Goal: Check status: Check status

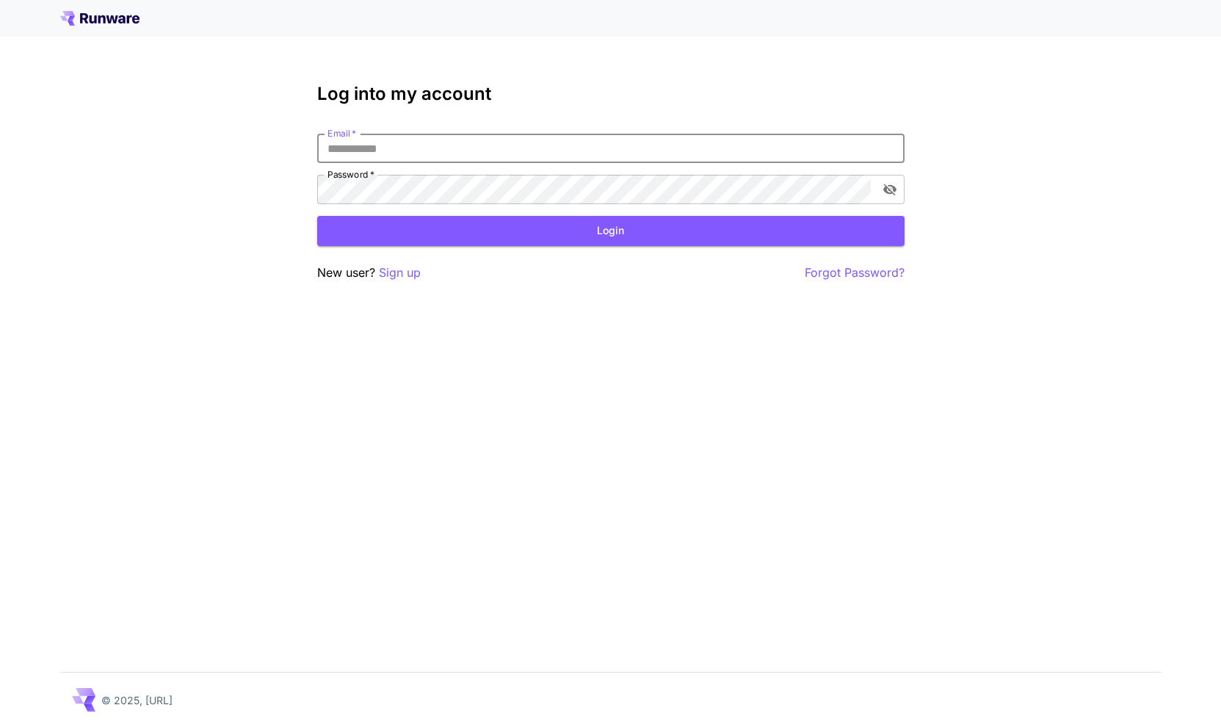
click at [472, 152] on input "Email   *" at bounding box center [610, 148] width 587 height 29
type input "**********"
click at [527, 227] on button "Login" at bounding box center [610, 231] width 587 height 30
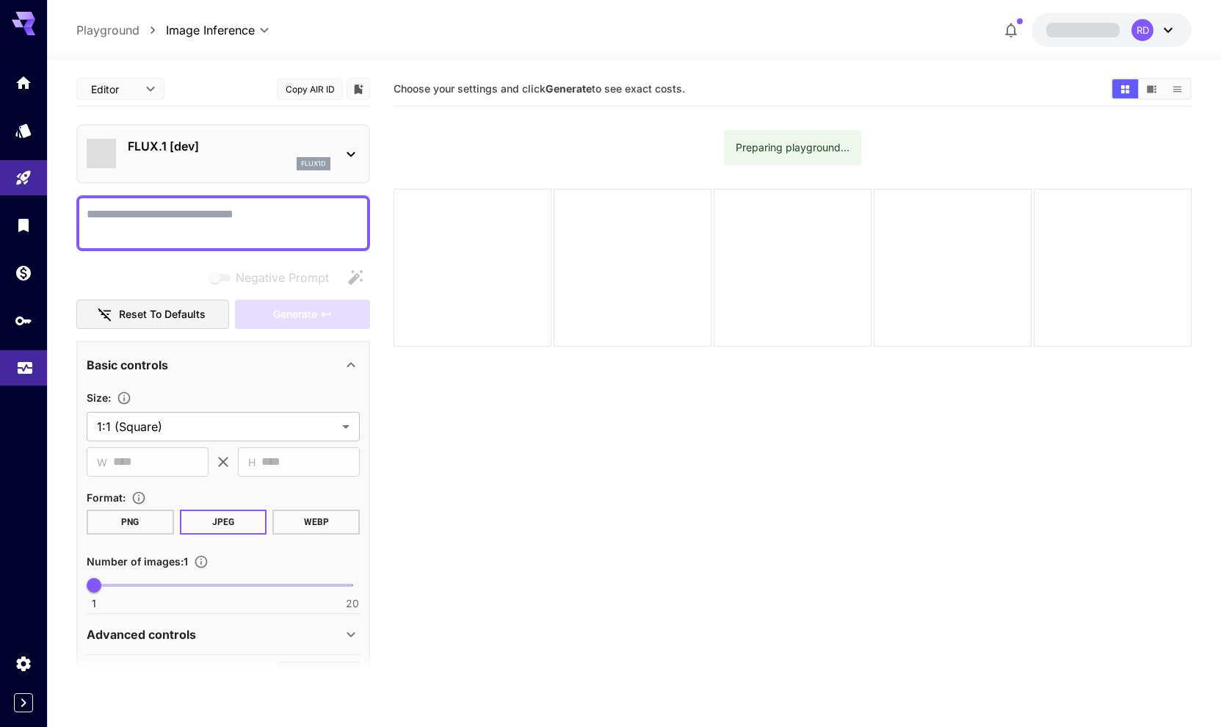
type input "**********"
click at [32, 372] on icon "Usage" at bounding box center [25, 365] width 18 height 18
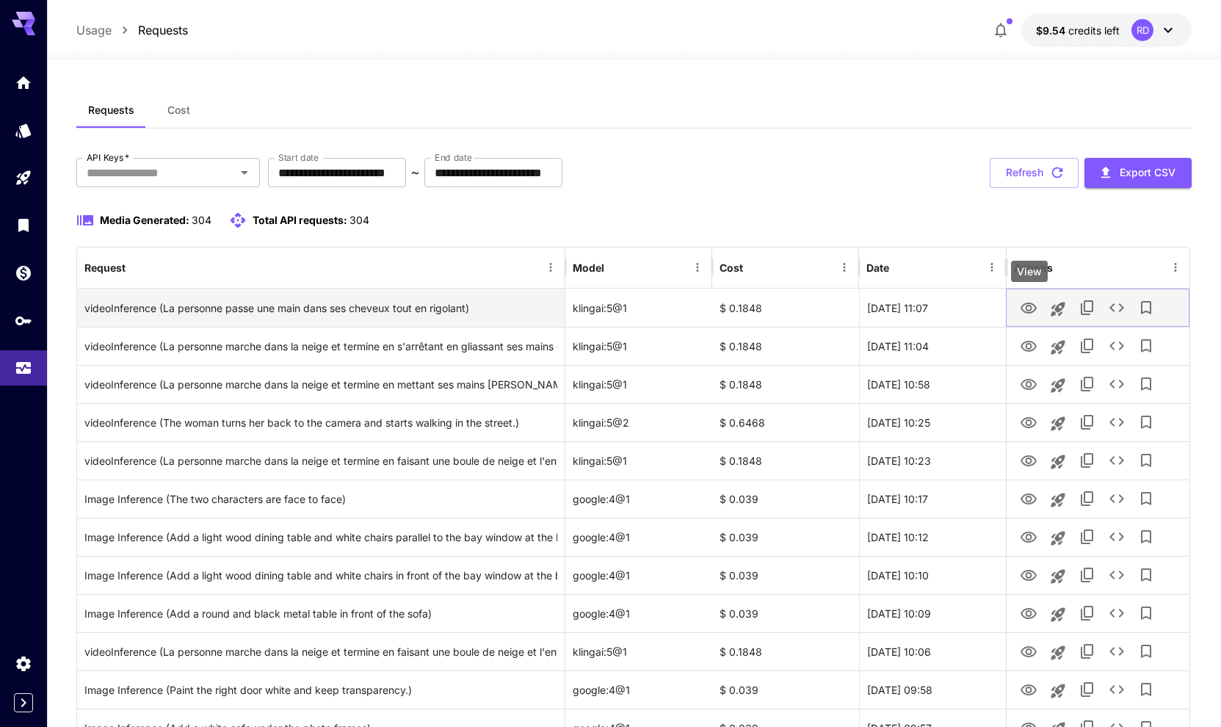
click at [1027, 303] on icon "View" at bounding box center [1029, 309] width 18 height 18
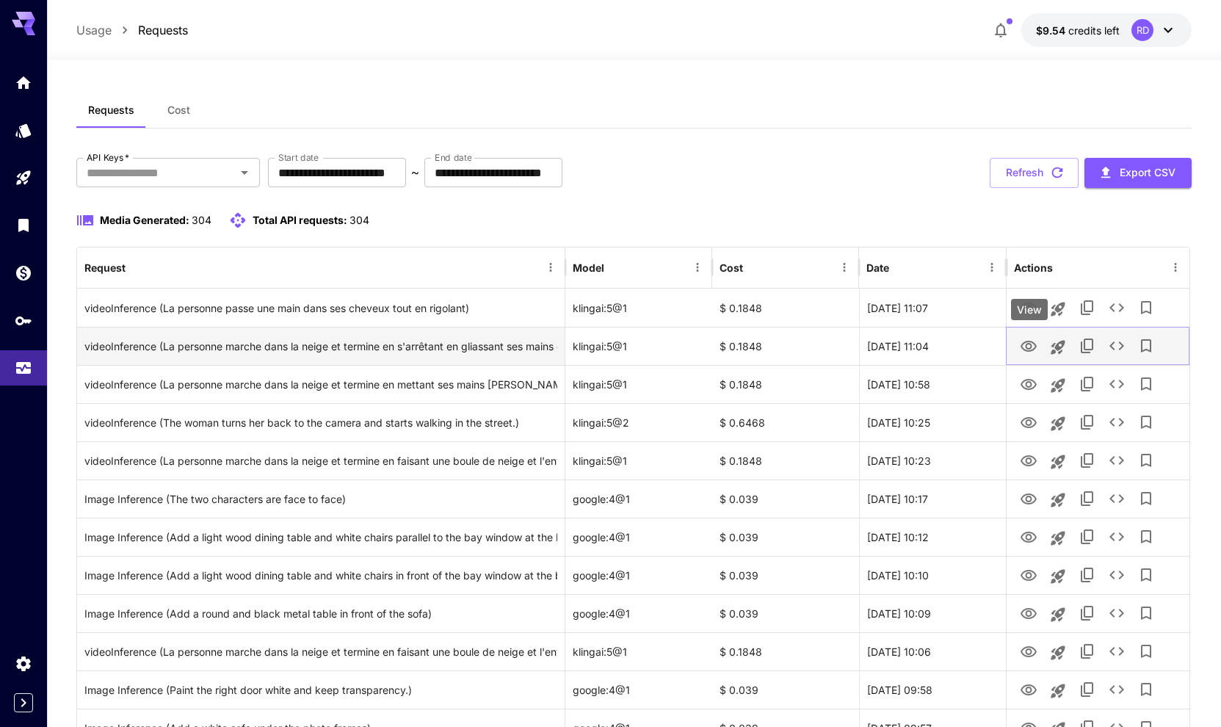
click at [1031, 343] on icon "View" at bounding box center [1029, 347] width 18 height 18
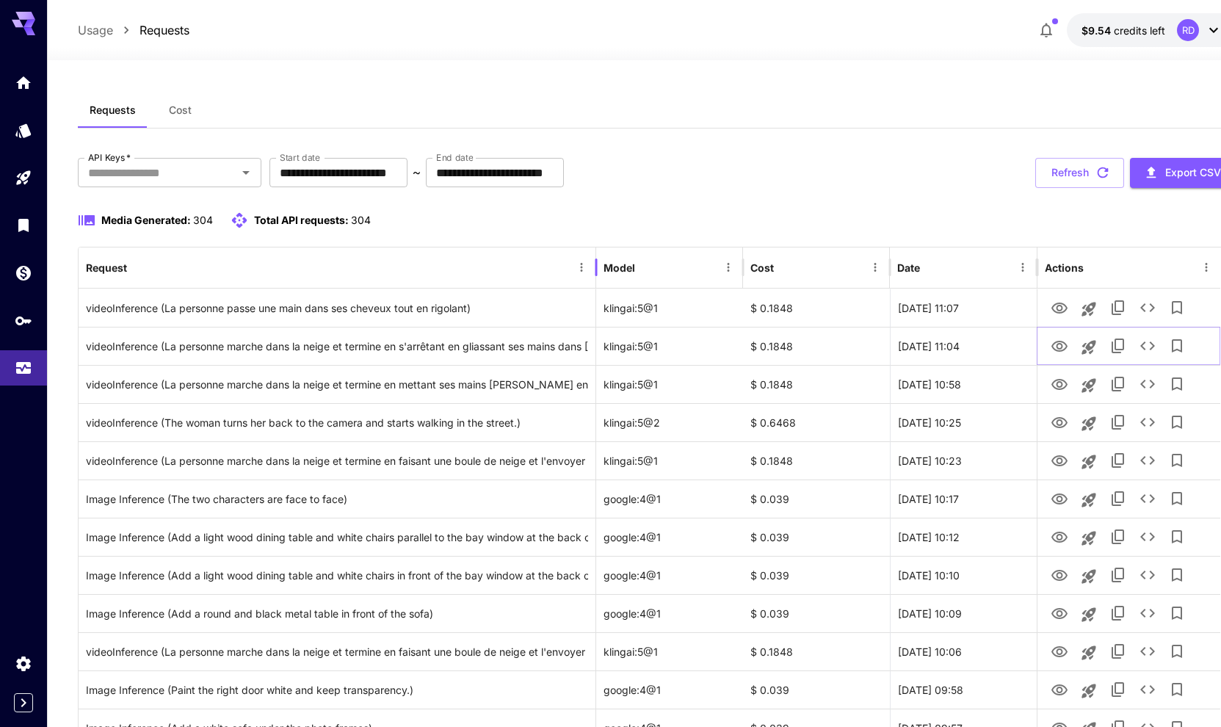
drag, startPoint x: 565, startPoint y: 269, endPoint x: 596, endPoint y: 285, distance: 34.5
click at [596, 285] on div at bounding box center [596, 267] width 7 height 41
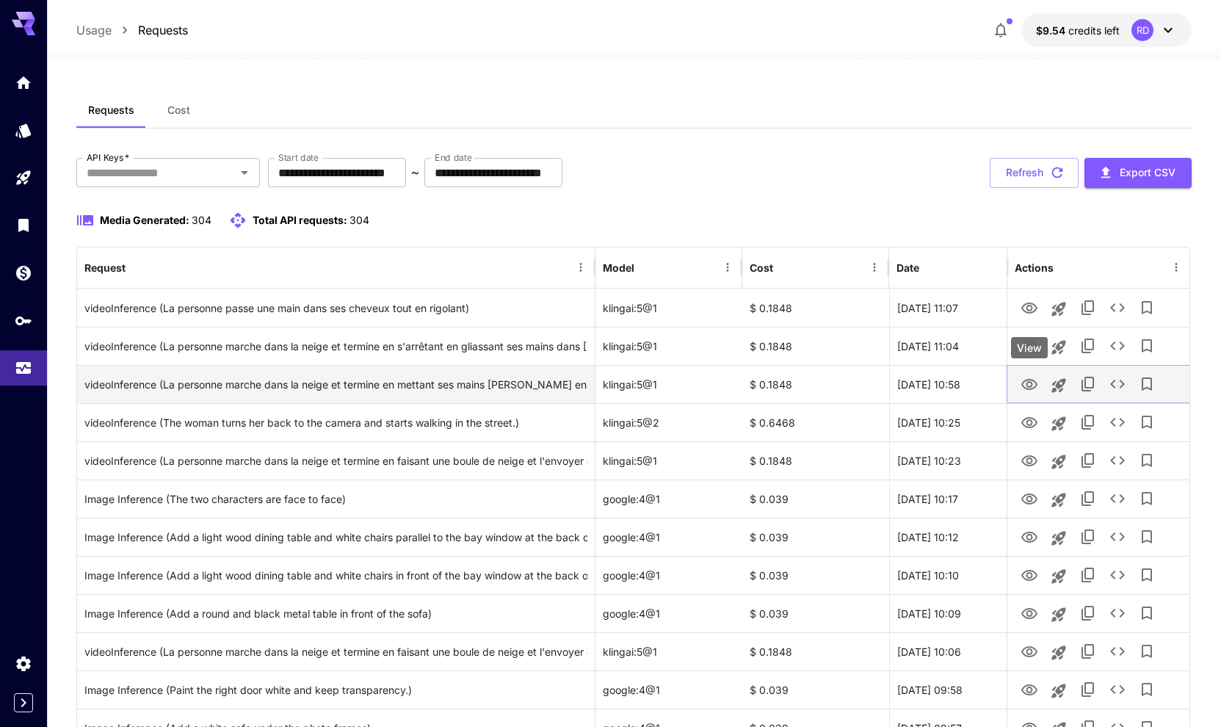
click at [1037, 386] on icon "View" at bounding box center [1029, 384] width 16 height 11
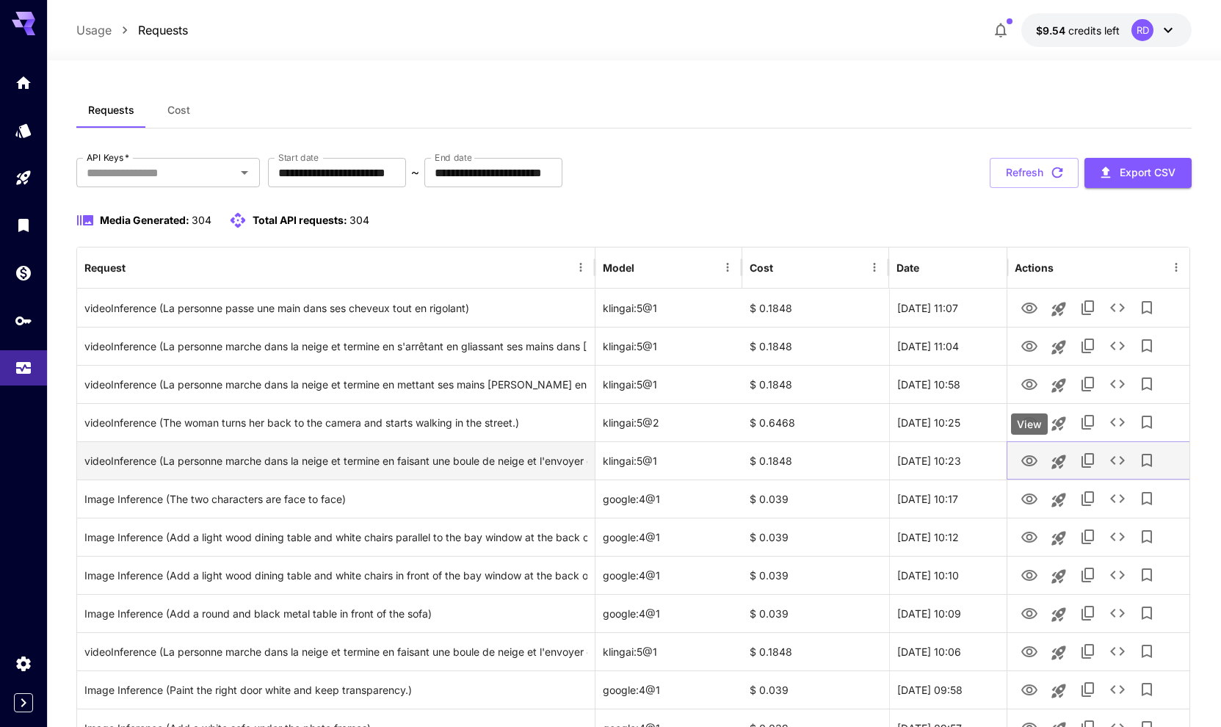
click at [1026, 455] on icon "View" at bounding box center [1029, 461] width 18 height 18
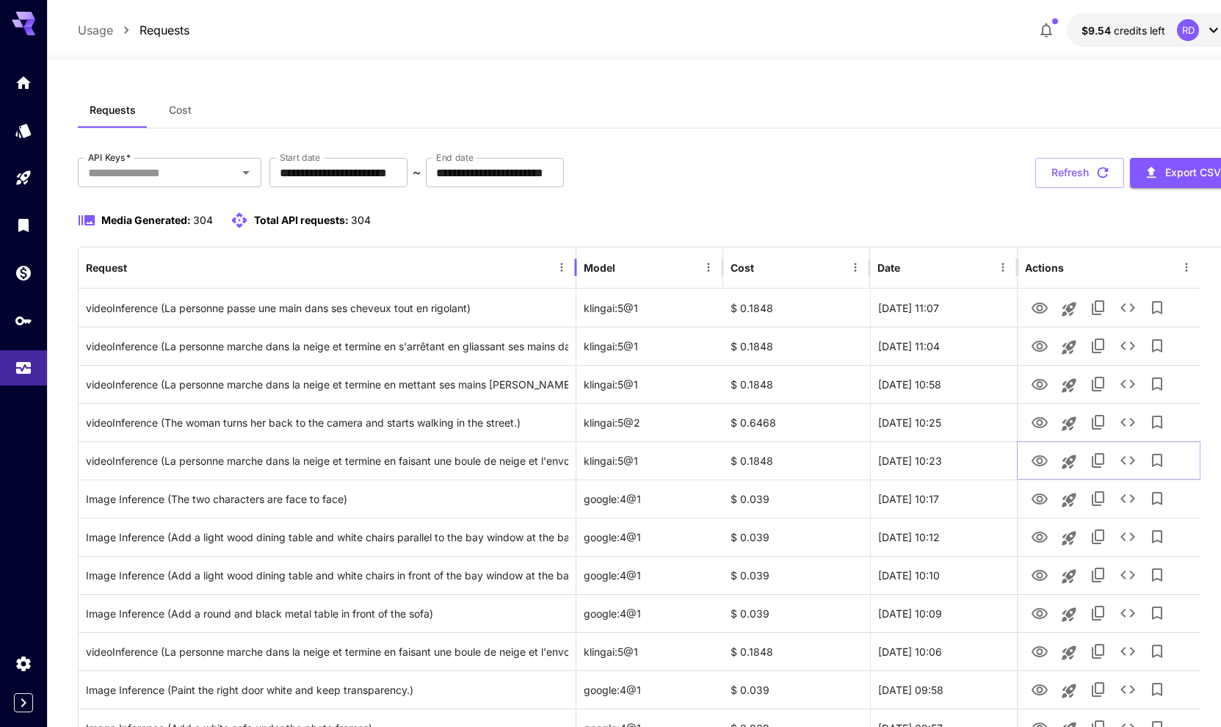
drag, startPoint x: 596, startPoint y: 264, endPoint x: 577, endPoint y: 286, distance: 29.2
click at [577, 286] on div at bounding box center [575, 267] width 7 height 41
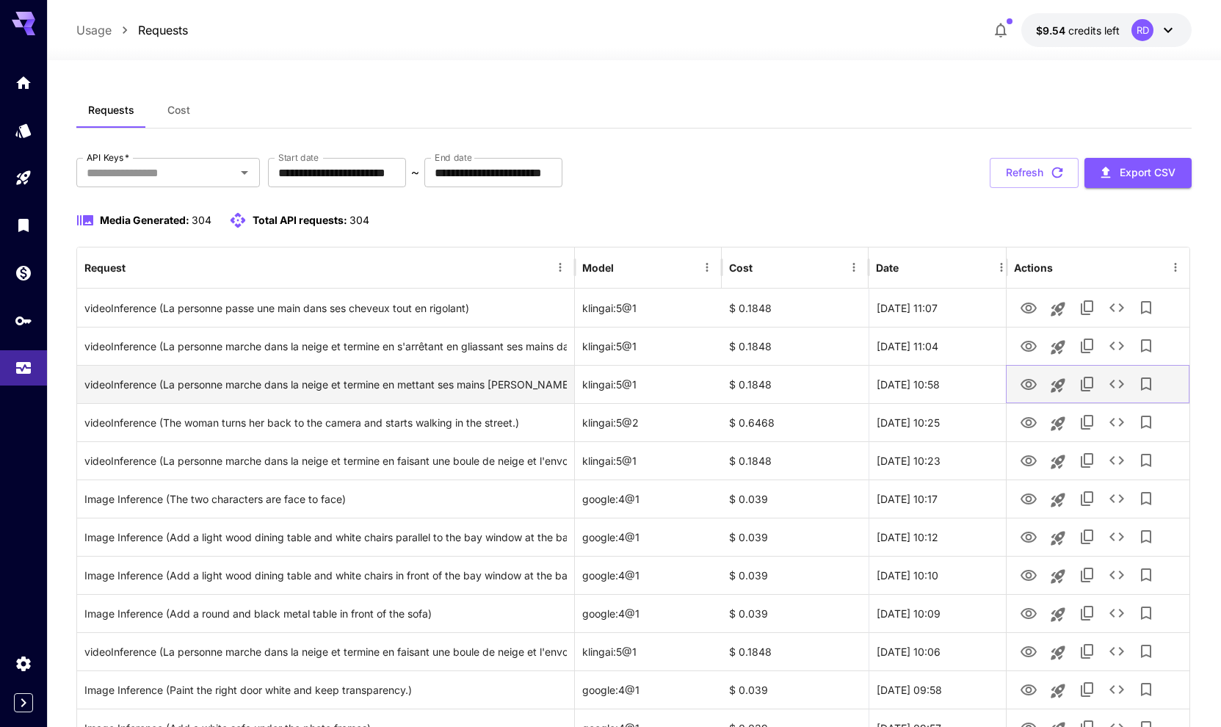
click at [1026, 386] on icon "View" at bounding box center [1029, 385] width 18 height 18
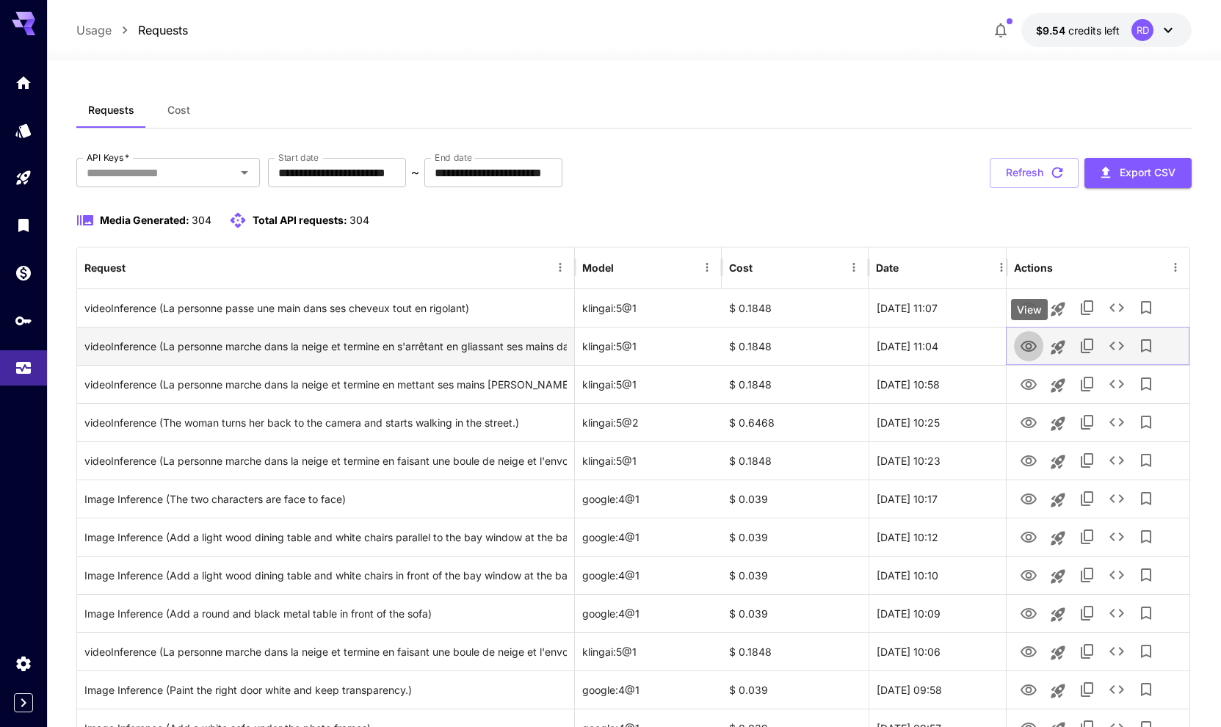
click at [1024, 344] on icon "View" at bounding box center [1029, 346] width 16 height 11
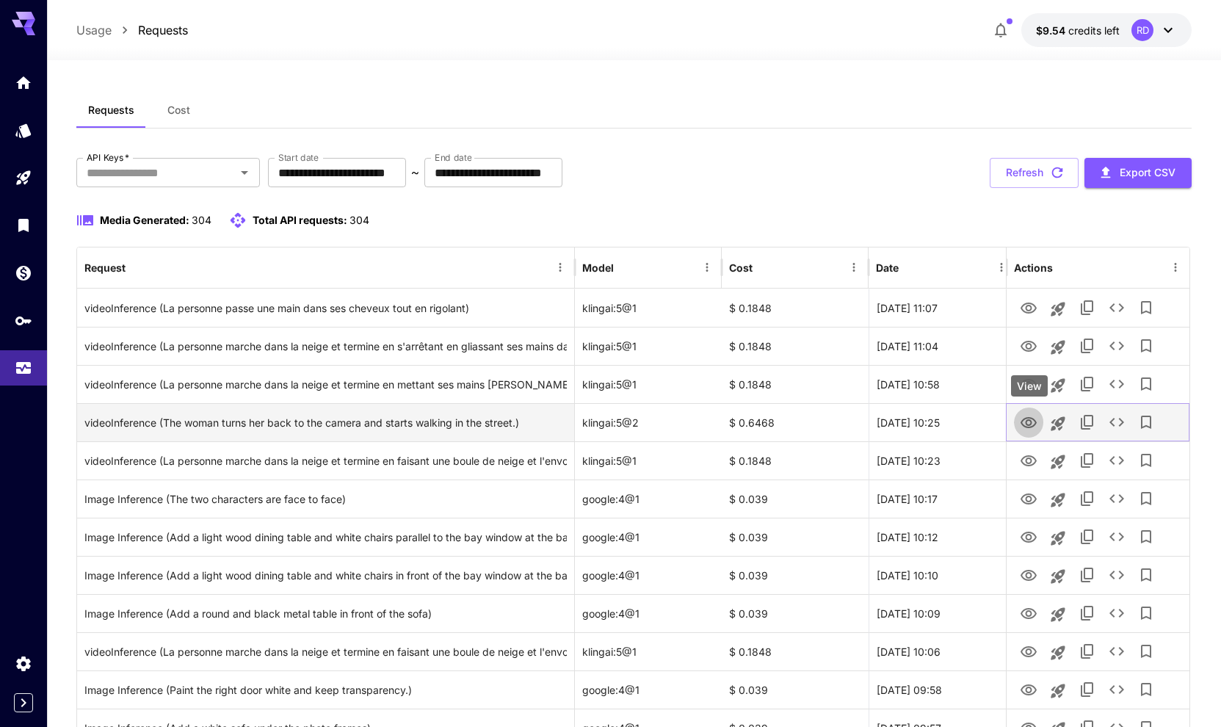
click at [1033, 419] on icon "View" at bounding box center [1029, 422] width 16 height 11
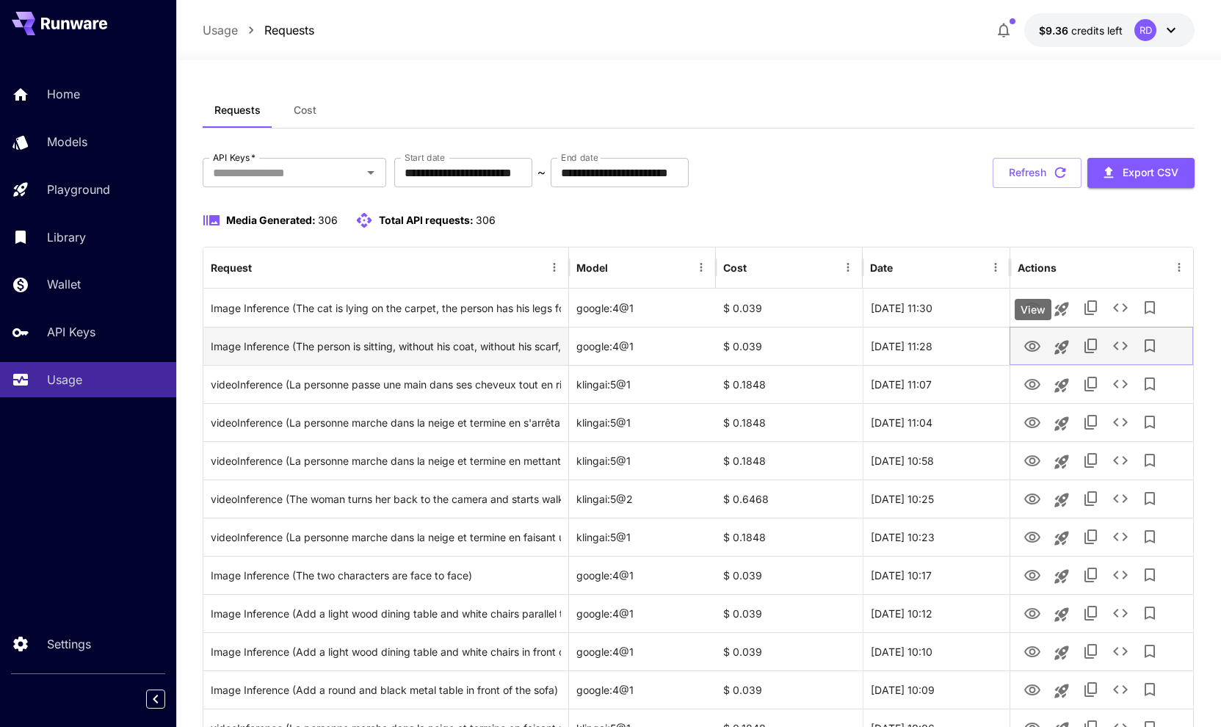
click at [1035, 347] on icon "View" at bounding box center [1032, 346] width 16 height 11
click at [1120, 345] on icon "See details" at bounding box center [1121, 346] width 18 height 18
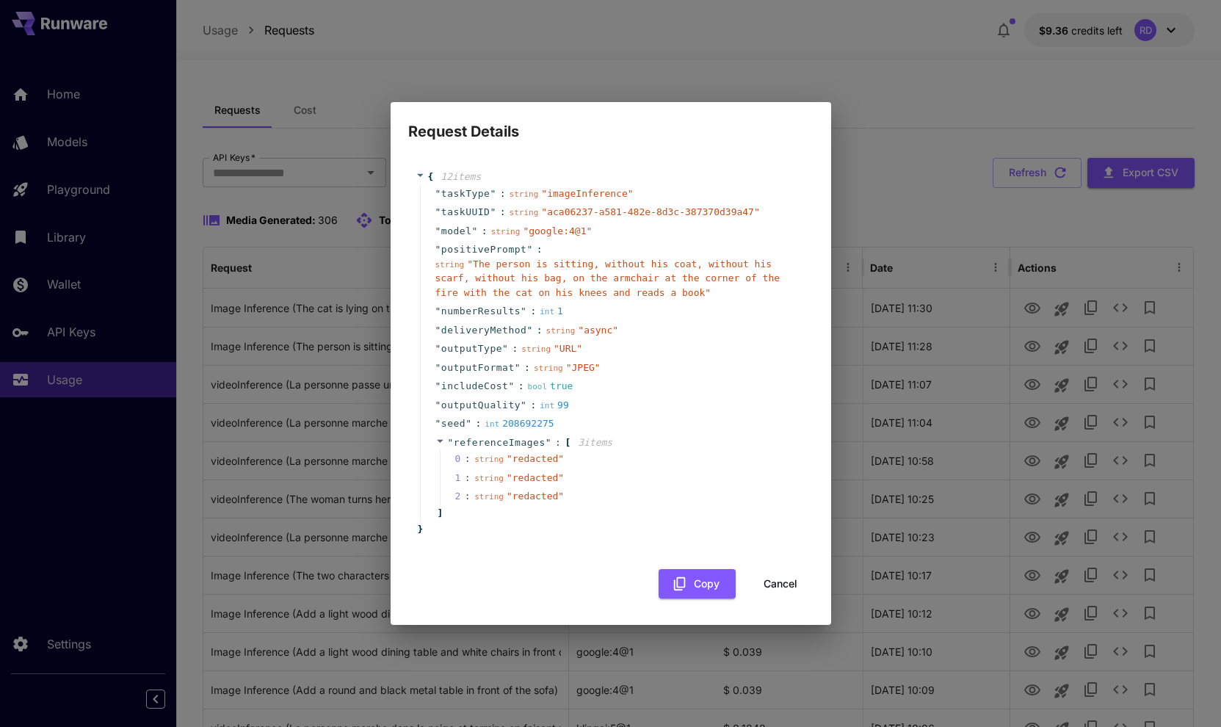
click at [778, 579] on button "Cancel" at bounding box center [781, 584] width 66 height 30
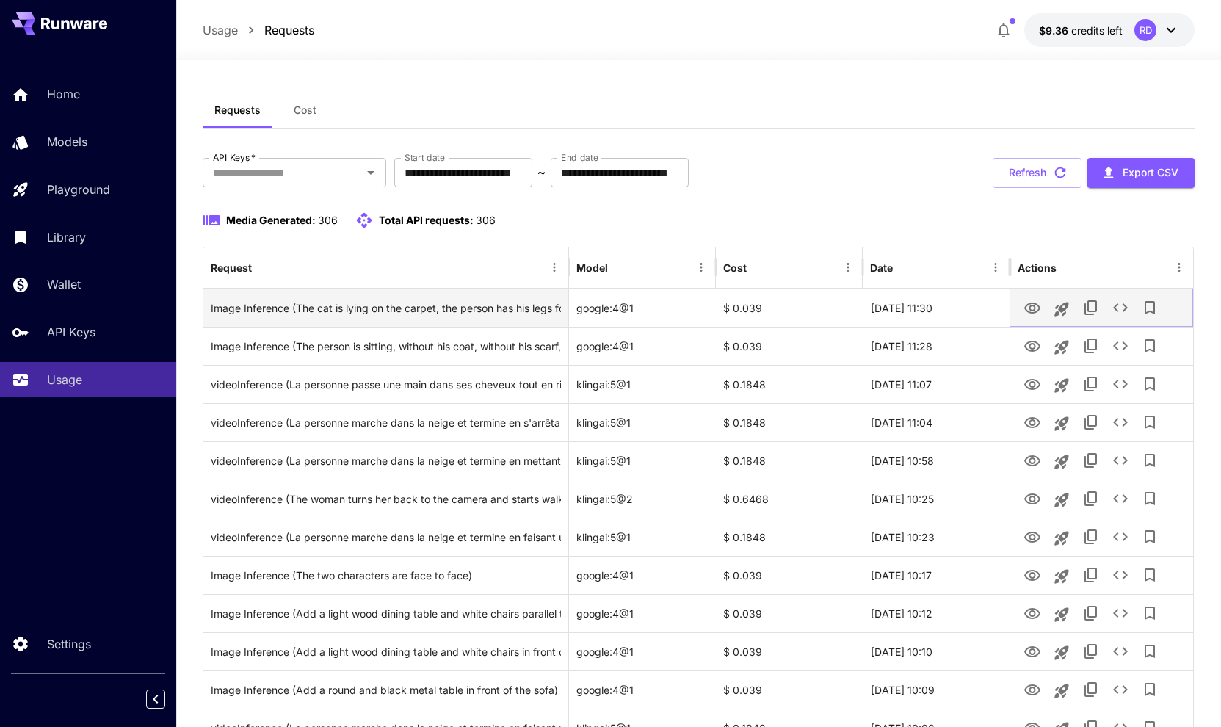
click at [1030, 310] on icon "View" at bounding box center [1033, 309] width 18 height 18
click at [1121, 311] on icon "See details" at bounding box center [1121, 308] width 18 height 18
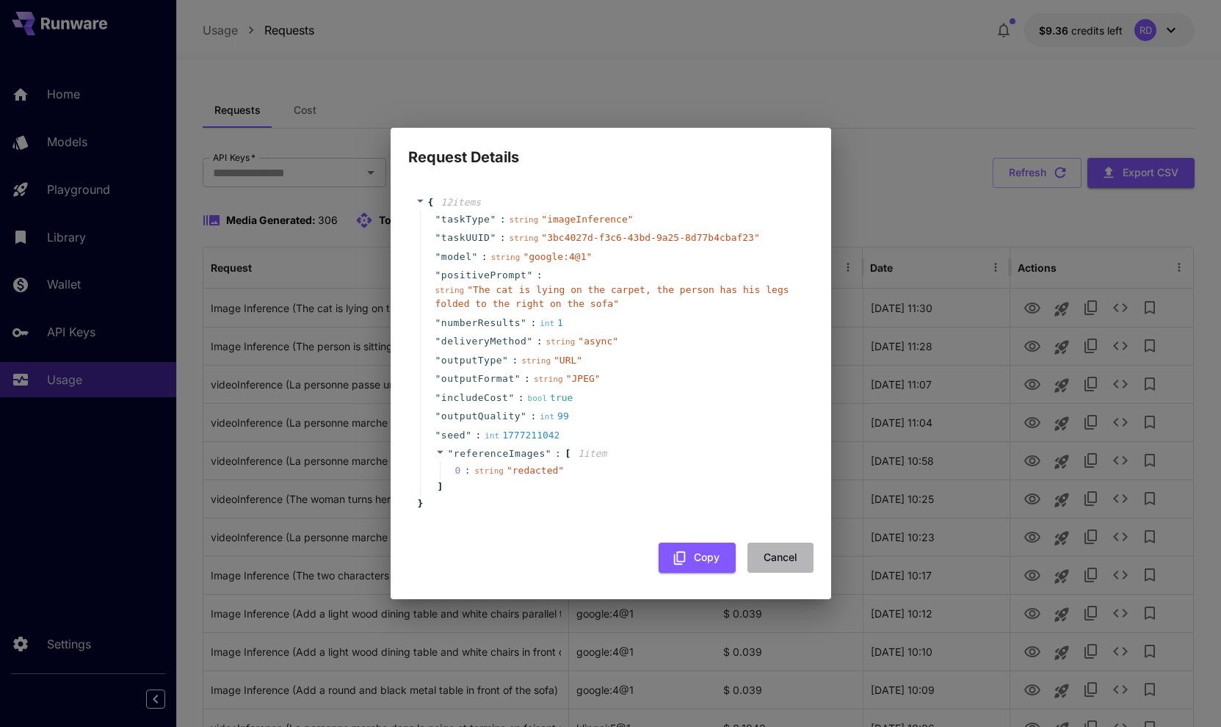
click at [782, 563] on button "Cancel" at bounding box center [781, 558] width 66 height 30
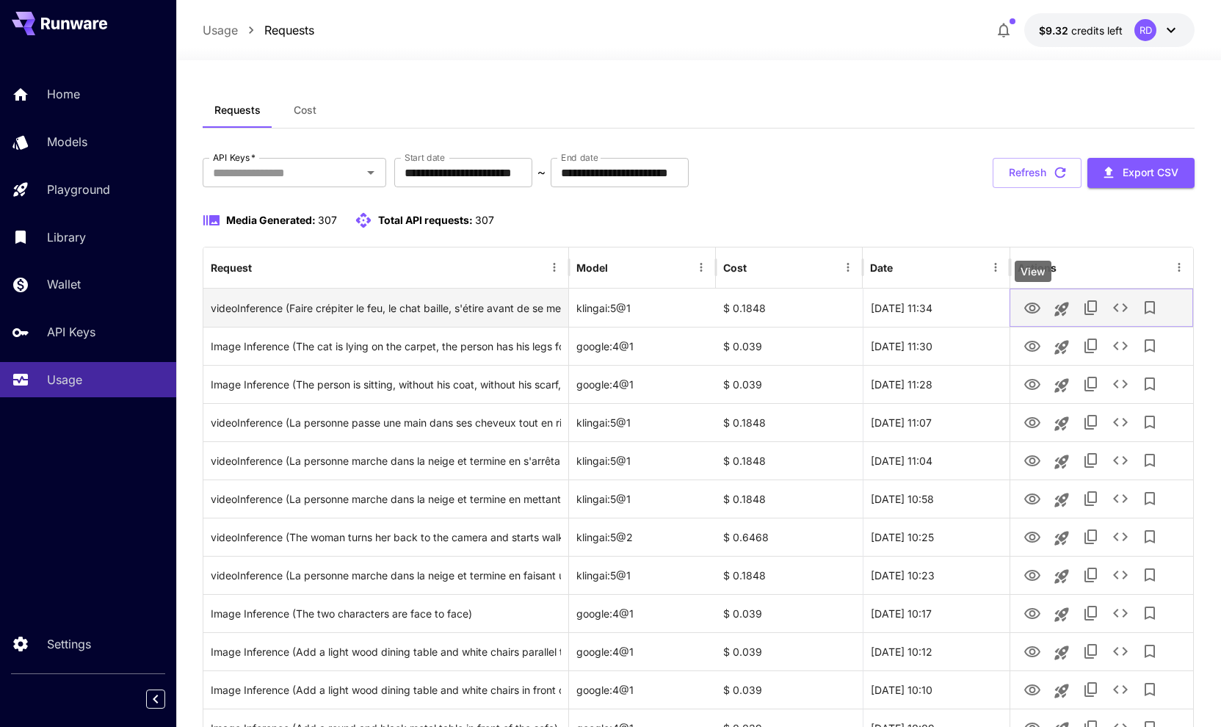
click at [1032, 306] on icon "View" at bounding box center [1032, 308] width 16 height 11
click at [1037, 306] on icon "View" at bounding box center [1033, 309] width 18 height 18
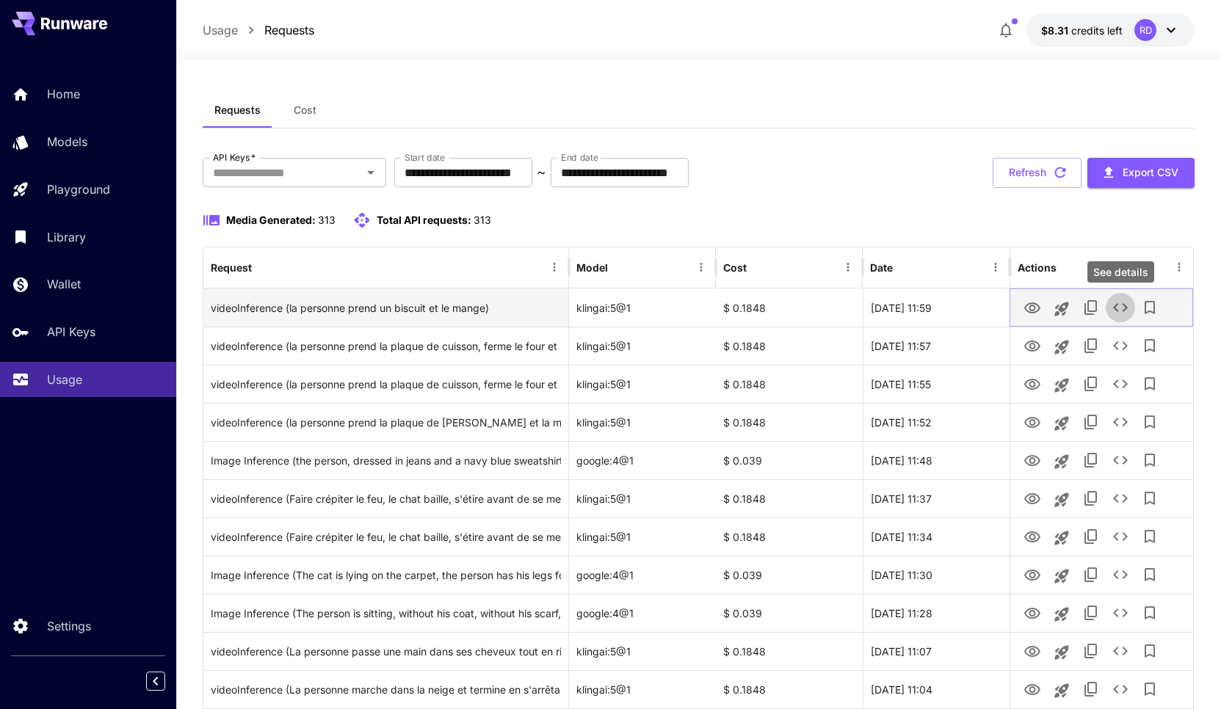
click at [1116, 308] on icon "See details" at bounding box center [1121, 308] width 18 height 18
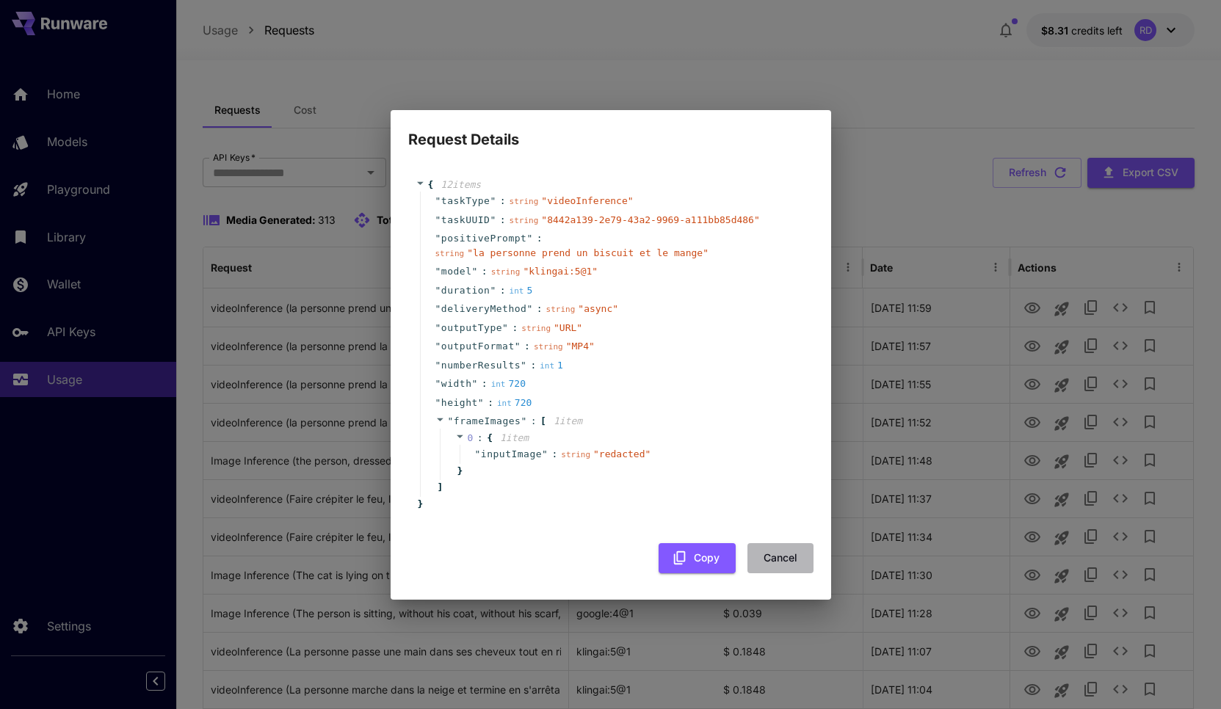
click at [777, 554] on button "Cancel" at bounding box center [781, 558] width 66 height 30
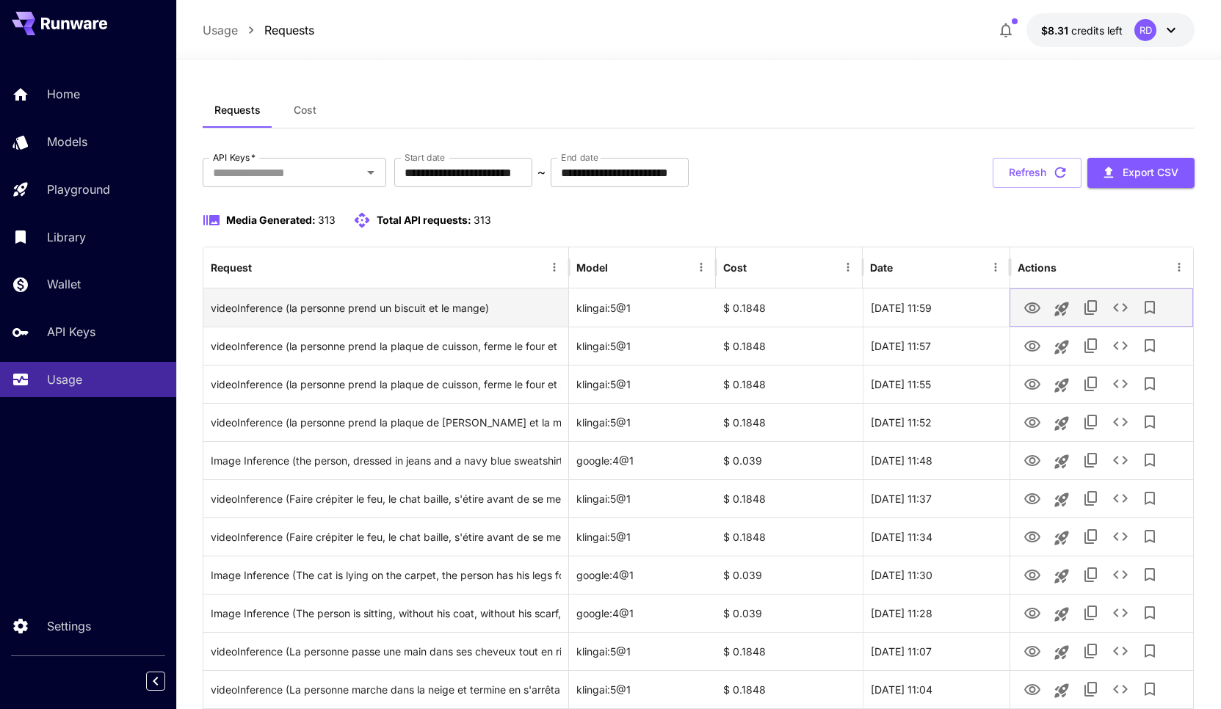
click at [1036, 305] on icon "View" at bounding box center [1033, 309] width 18 height 18
